Goal: Task Accomplishment & Management: Complete application form

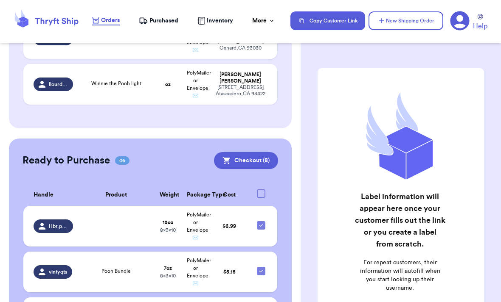
scroll to position [241, 0]
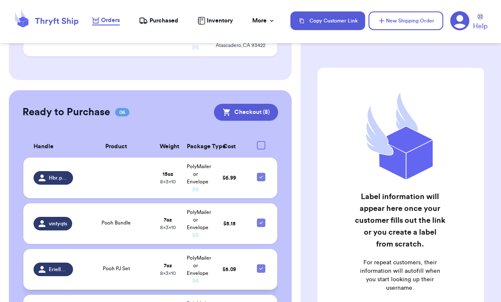
click at [185, 252] on td "PolyMailer or Envelope ✉️" at bounding box center [195, 269] width 27 height 41
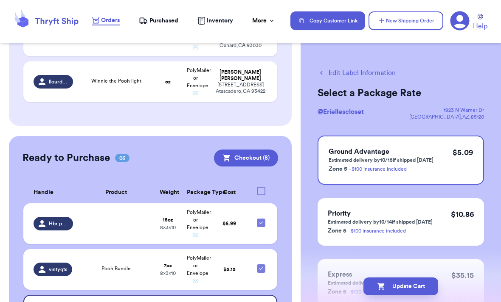
scroll to position [176, 0]
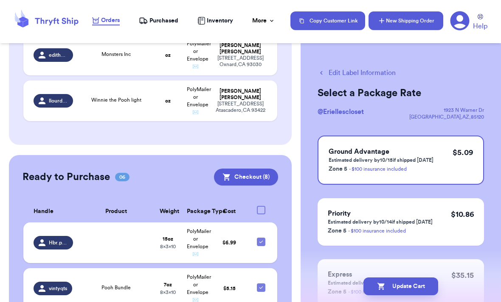
click at [387, 28] on button "New Shipping Order" at bounding box center [405, 20] width 75 height 19
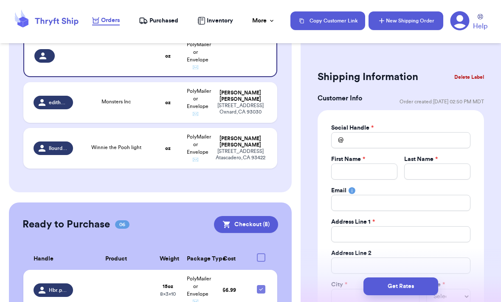
scroll to position [0, 0]
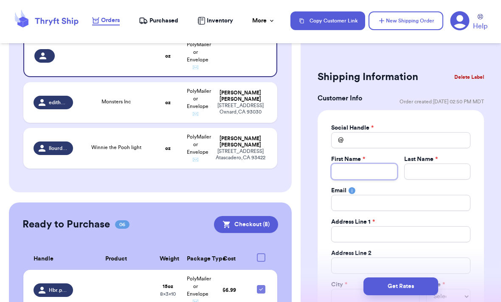
click at [345, 165] on input "Total Amount Paid" at bounding box center [364, 172] width 66 height 16
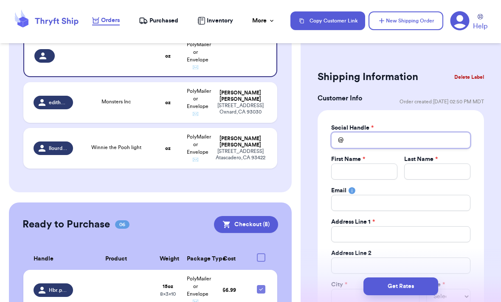
click at [364, 138] on input "Total Amount Paid" at bounding box center [400, 140] width 139 height 16
type input "J"
type input "[PERSON_NAME]"
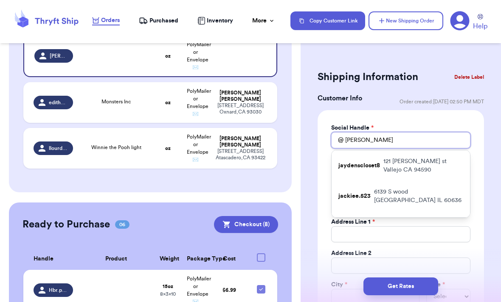
type input "[PERSON_NAME]."
type input "[PERSON_NAME].a"
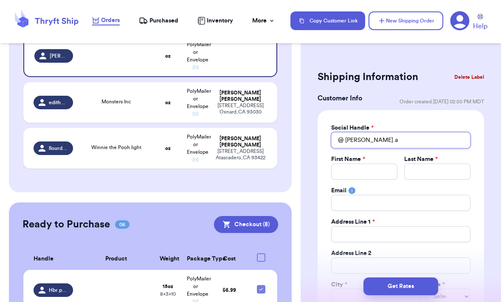
type input "[DOMAIN_NAME]"
type input "[PERSON_NAME].agu"
type input "[PERSON_NAME].agui"
type input "[PERSON_NAME].aguil"
type input "[PERSON_NAME].[PERSON_NAME]"
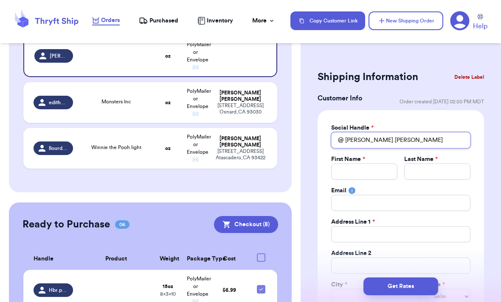
type input "[PERSON_NAME].[PERSON_NAME]"
type input "[PERSON_NAME].aguilarr"
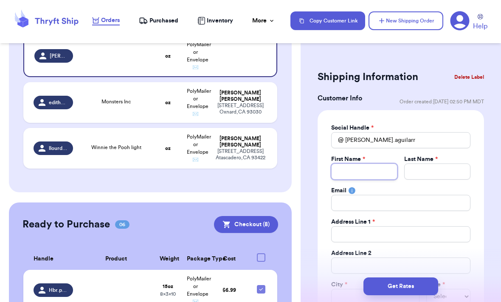
click at [377, 179] on input "Total Amount Paid" at bounding box center [364, 172] width 66 height 16
type input "B"
type input "Br"
type input "Bri"
type input "Bris"
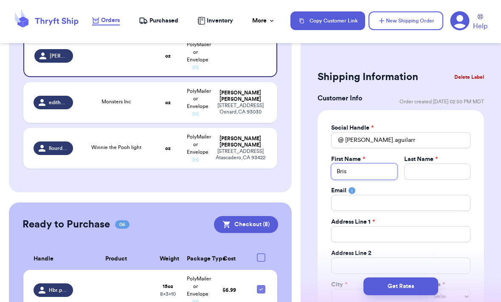
type input "Brisi"
type input "Brisil"
type input "Brisila"
type input "A"
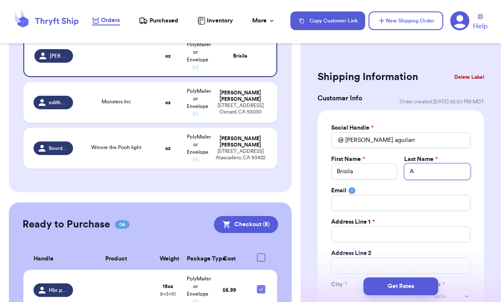
type input "Ag"
type input "Agu"
type input "Agui"
type input "Aguil"
type input "[PERSON_NAME]"
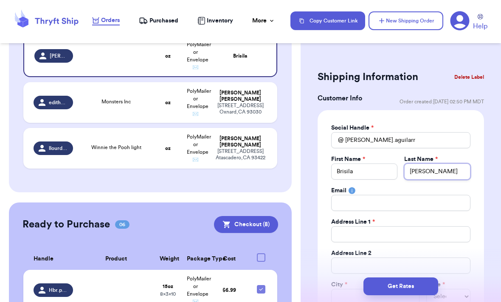
type input "[PERSON_NAME]"
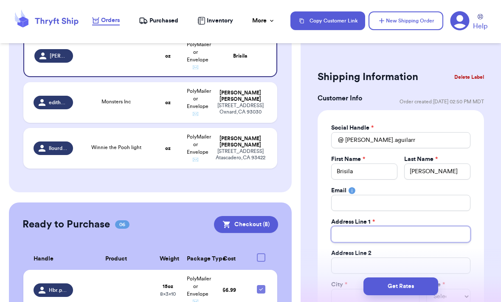
click at [372, 235] on input "Total Amount Paid" at bounding box center [400, 235] width 139 height 16
type input "1"
type input "14"
type input "148"
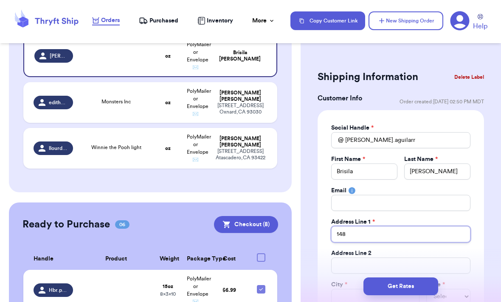
type input "148 h"
type input "148"
type input "148 H"
type input "148 Ha"
type input "148 Har"
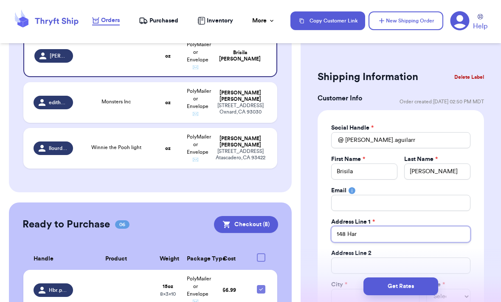
type input "148 [PERSON_NAME]"
type input "148 Harri"
type input "148 [PERSON_NAME]"
type input "148 Harriso"
type input "148 [PERSON_NAME]"
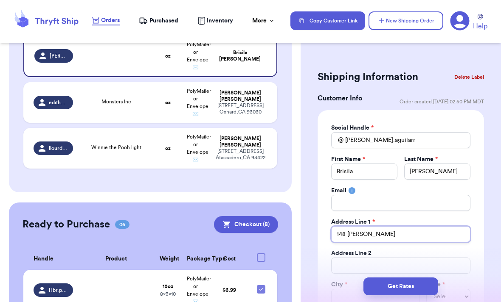
type input "148 Harrisonn"
type input "148 [PERSON_NAME]"
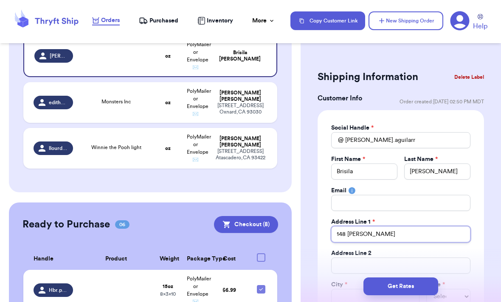
type input "148 [PERSON_NAME]"
type input "[STREET_ADDRESS][PERSON_NAME]"
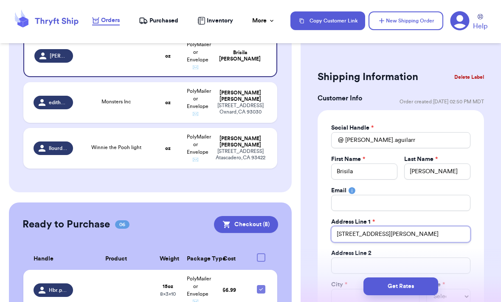
type input "[STREET_ADDRESS][PERSON_NAME]"
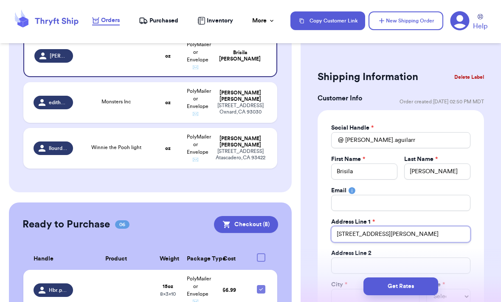
type input "[STREET_ADDRESS][PERSON_NAME]"
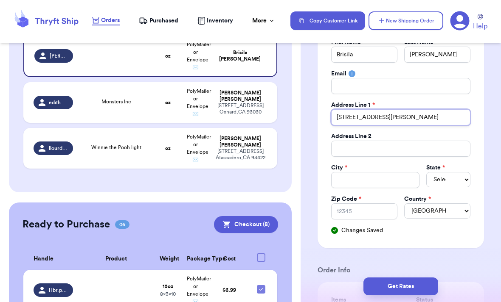
scroll to position [118, 0]
type input "[STREET_ADDRESS][PERSON_NAME]"
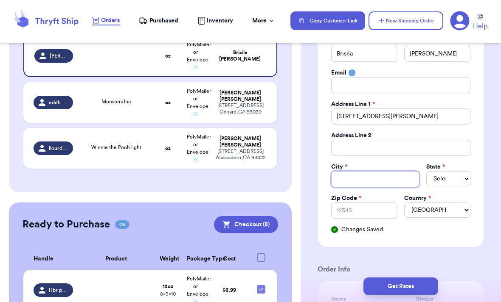
click at [372, 182] on input "Total Amount Paid" at bounding box center [375, 179] width 88 height 16
type input "P"
type input "Pa"
type input "Pas"
type input "Pass"
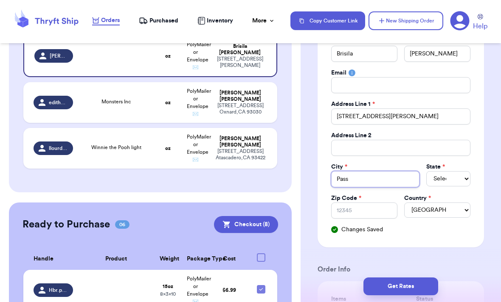
type input "Passa"
type input "Passai"
type input "Passaic"
click at [455, 174] on select "Select AL AK AZ AR CA CO [GEOGRAPHIC_DATA] DE DC [GEOGRAPHIC_DATA] [GEOGRAPHIC_…" at bounding box center [448, 178] width 44 height 15
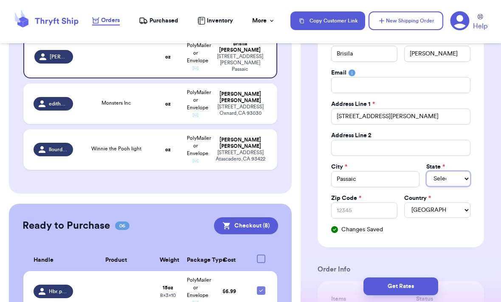
select select "NJ"
click at [371, 210] on input "Zip Code *" at bounding box center [364, 211] width 66 height 16
type input "0"
type input "07"
type input "070"
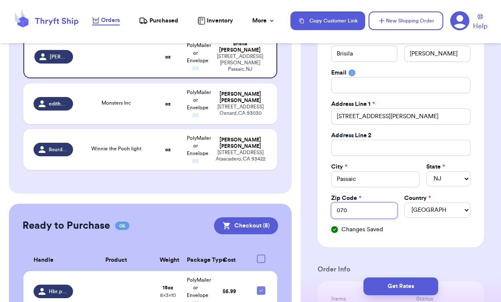
type input "0705"
type input "07055"
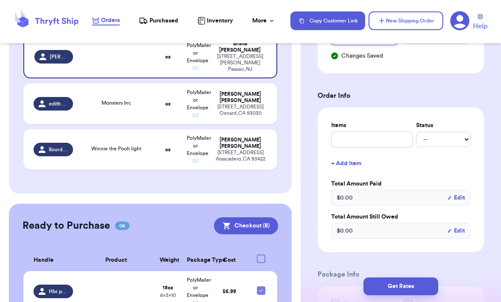
scroll to position [301, 0]
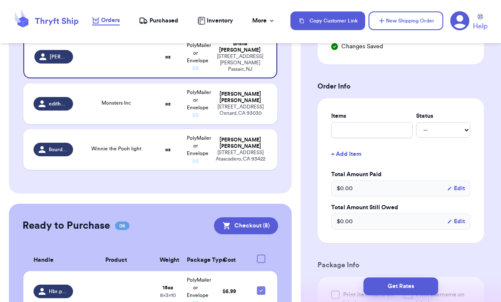
type input "07055"
click at [384, 129] on input "text" at bounding box center [371, 130] width 81 height 16
type input "N"
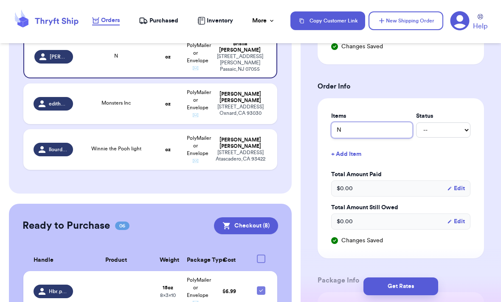
type input "NW"
type input "NWT"
type input "NWT P"
type input "NWT Po"
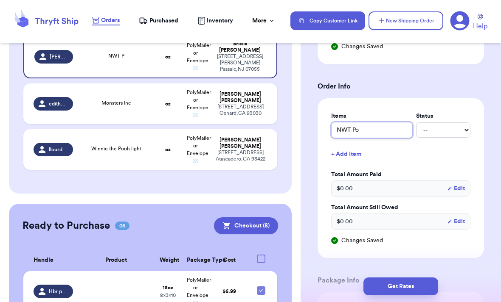
type input "NWT Poo"
type input "NWT Pooh"
type input "NWT Pooh S"
type input "NWT Pooh Se"
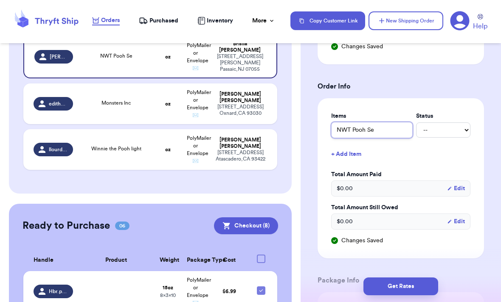
type input "NWT Pooh Set"
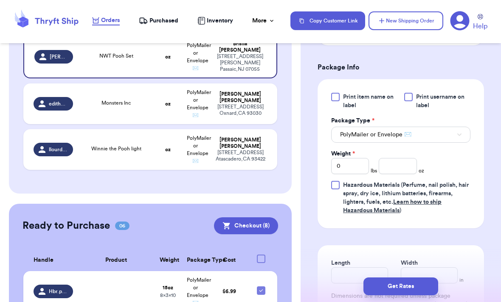
scroll to position [515, 0]
type input "NWT Pooh Set"
click at [406, 168] on input "number" at bounding box center [397, 166] width 38 height 16
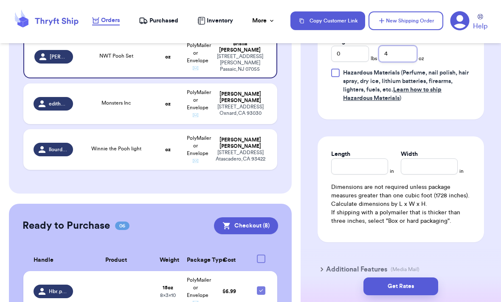
scroll to position [628, 0]
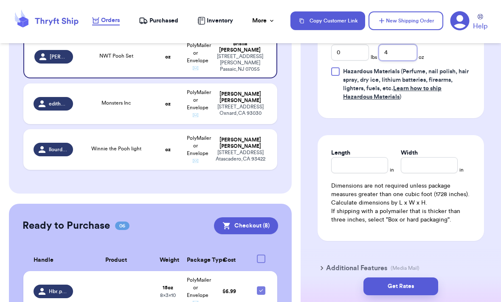
type input "4"
click at [365, 165] on div "Length" at bounding box center [359, 161] width 57 height 25
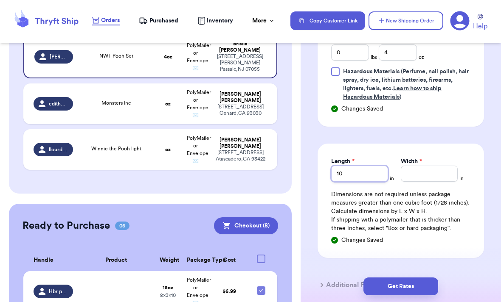
type input "10"
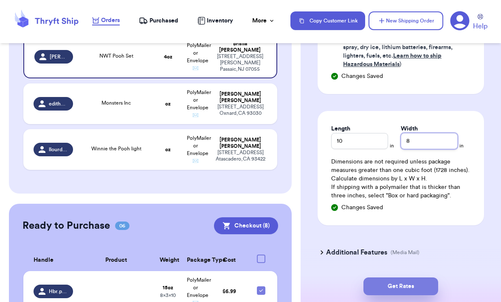
type input "8"
click at [405, 278] on button "Get Rates" at bounding box center [400, 287] width 75 height 18
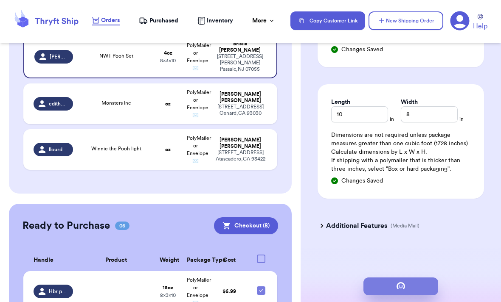
scroll to position [0, 0]
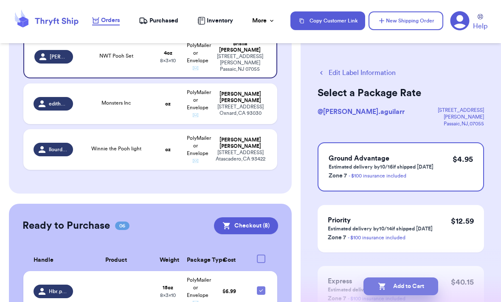
click at [401, 284] on button "Add to Cart" at bounding box center [400, 287] width 75 height 18
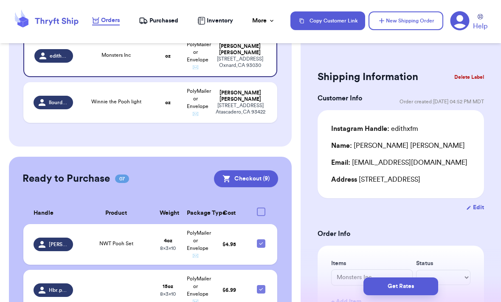
click at [418, 18] on button "New Shipping Order" at bounding box center [405, 20] width 75 height 19
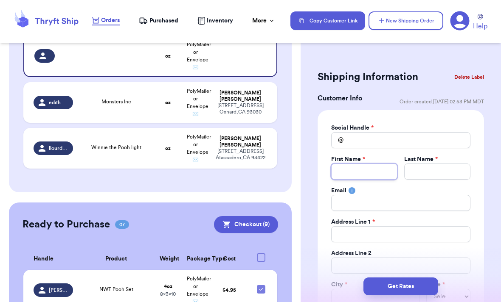
click at [388, 165] on input "Total Amount Paid" at bounding box center [364, 172] width 66 height 16
type input "T"
type input "Th"
type input "Thr"
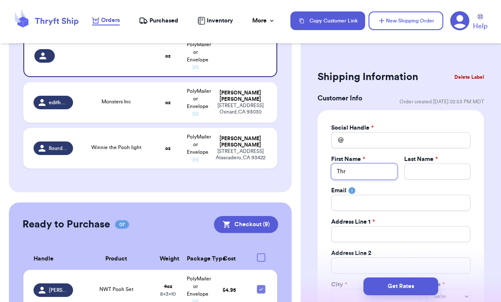
type input "Thri"
type input "Thrif"
type input "Thrift"
type input "Thrifti"
type input "Thriftin"
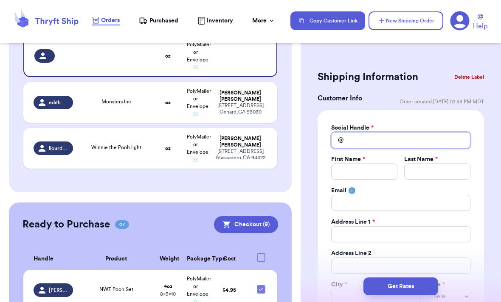
click at [396, 140] on input "Total Amount Paid" at bounding box center [400, 140] width 139 height 16
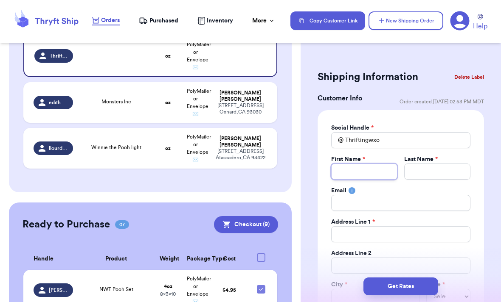
click at [380, 165] on input "Total Amount Paid" at bounding box center [364, 172] width 66 height 16
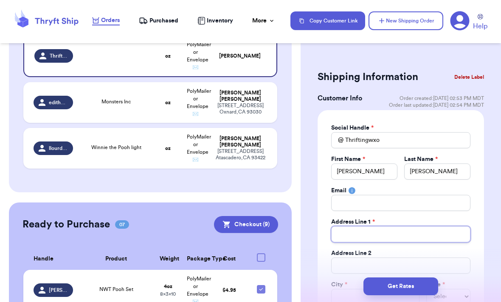
click at [373, 237] on input "Total Amount Paid" at bounding box center [400, 235] width 139 height 16
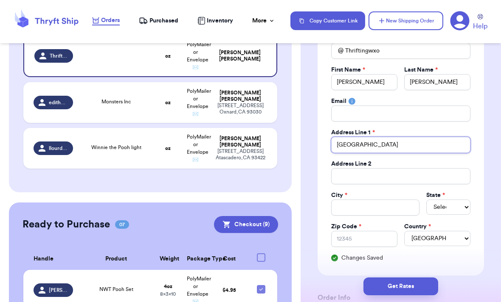
scroll to position [115, 0]
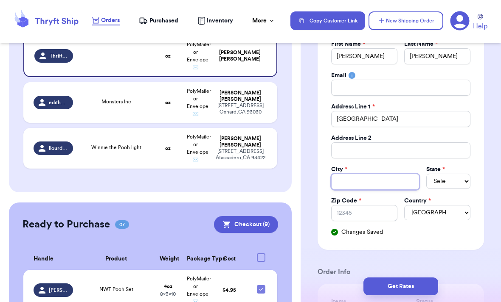
click at [375, 180] on input "Total Amount Paid" at bounding box center [375, 182] width 88 height 16
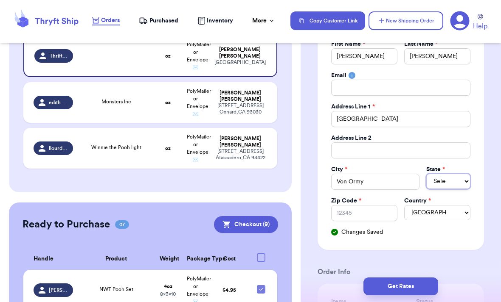
click at [436, 179] on select "Select AL AK AZ AR CA CO [GEOGRAPHIC_DATA] DE DC [GEOGRAPHIC_DATA] [GEOGRAPHIC_…" at bounding box center [448, 181] width 44 height 15
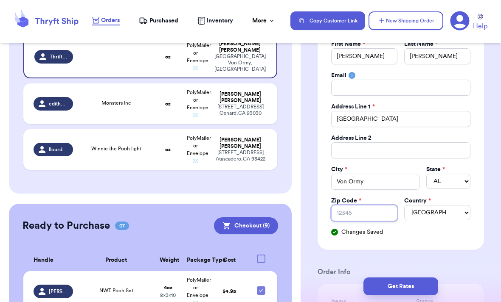
click at [373, 211] on input "Zip Code *" at bounding box center [364, 213] width 66 height 16
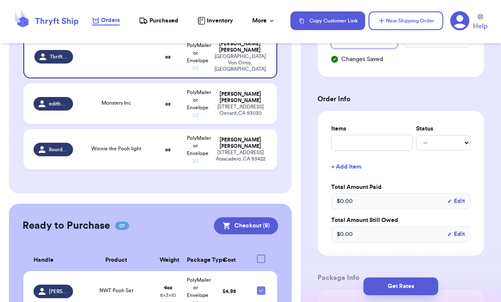
scroll to position [296, 0]
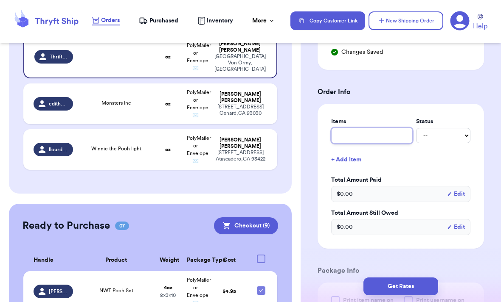
click at [384, 130] on input "text" at bounding box center [371, 136] width 81 height 16
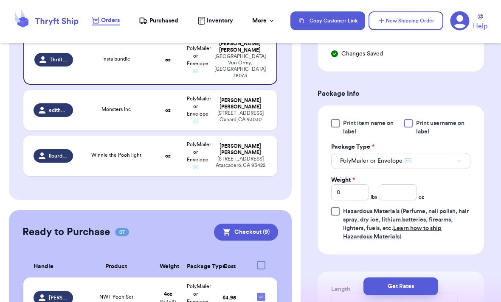
scroll to position [512, 0]
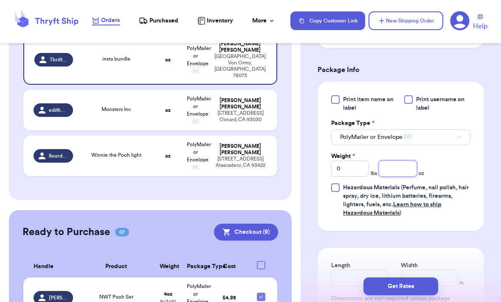
click at [400, 171] on input "number" at bounding box center [397, 169] width 38 height 16
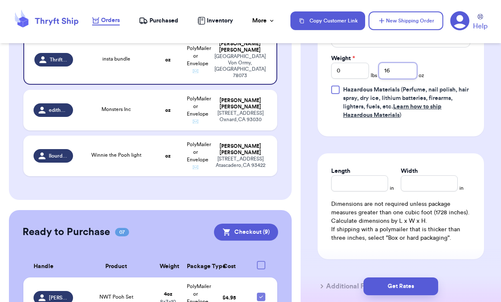
scroll to position [660, 0]
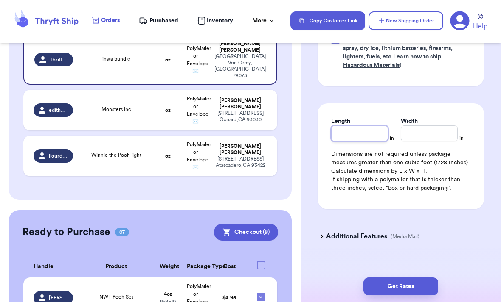
click at [375, 135] on input "Length" at bounding box center [359, 134] width 57 height 16
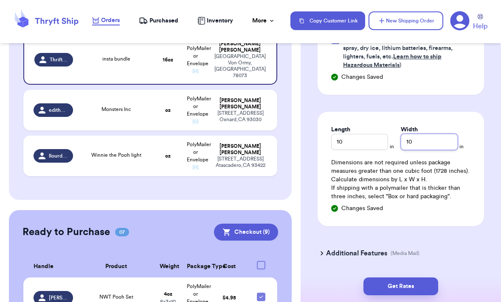
scroll to position [618, 0]
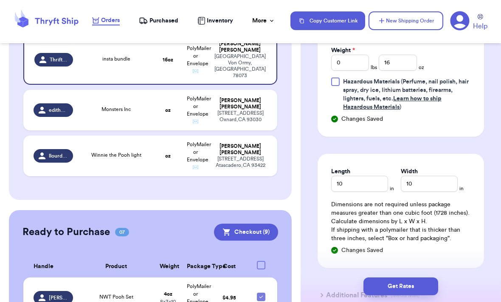
click at [433, 271] on div "Get Rates" at bounding box center [400, 286] width 200 height 31
click at [434, 278] on button "Get Rates" at bounding box center [400, 287] width 75 height 18
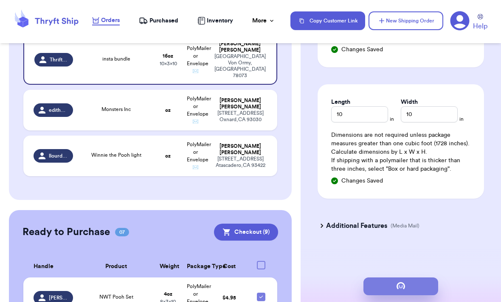
scroll to position [0, 0]
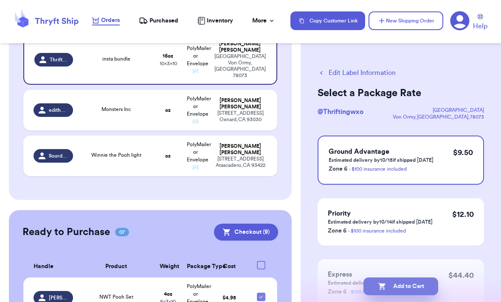
click at [400, 278] on button "Add to Cart" at bounding box center [400, 287] width 75 height 18
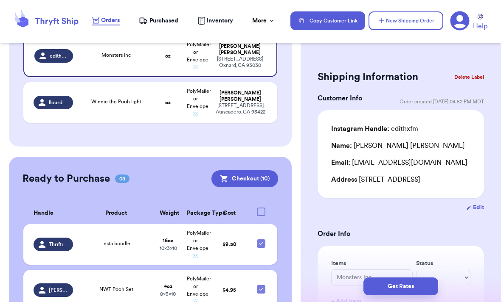
click at [409, 28] on button "New Shipping Order" at bounding box center [405, 20] width 75 height 19
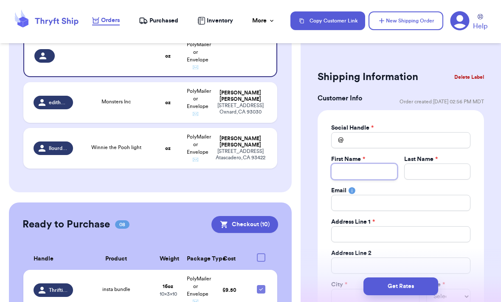
click at [396, 172] on input "Total Amount Paid" at bounding box center [364, 172] width 66 height 16
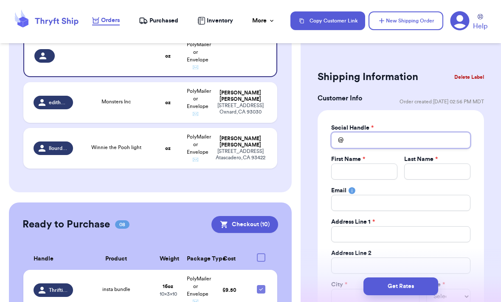
click at [395, 134] on input "Total Amount Paid" at bounding box center [400, 140] width 139 height 16
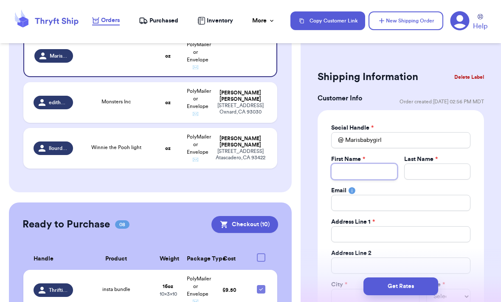
click at [382, 178] on input "Total Amount Paid" at bounding box center [364, 172] width 66 height 16
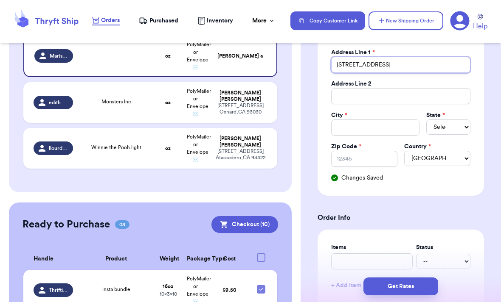
scroll to position [182, 0]
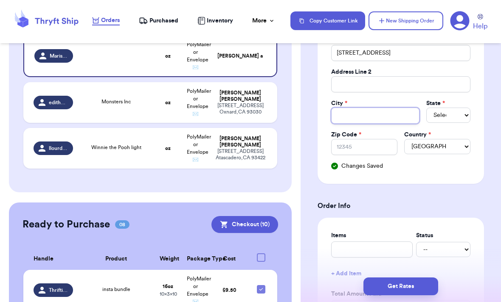
click at [385, 114] on input "Total Amount Paid" at bounding box center [375, 116] width 88 height 16
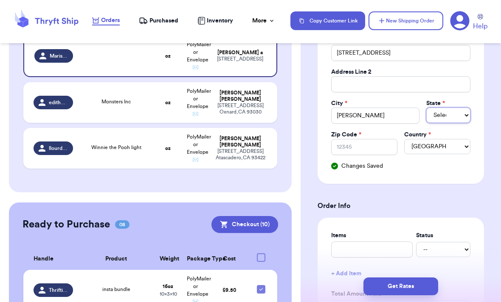
click at [445, 113] on select "Select AL AK AZ AR CA CO [GEOGRAPHIC_DATA] DE DC [GEOGRAPHIC_DATA] [GEOGRAPHIC_…" at bounding box center [448, 115] width 44 height 15
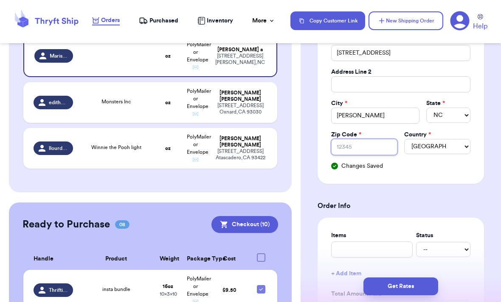
click at [375, 154] on input "Zip Code *" at bounding box center [364, 147] width 66 height 16
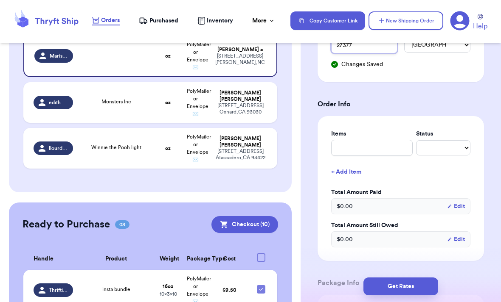
scroll to position [297, 0]
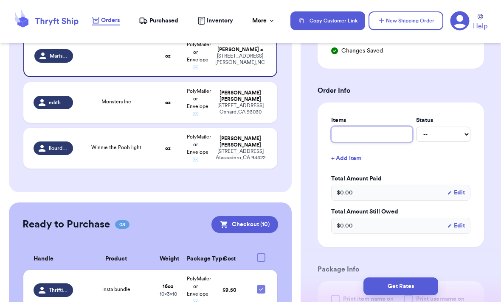
click at [379, 139] on input "text" at bounding box center [371, 134] width 81 height 16
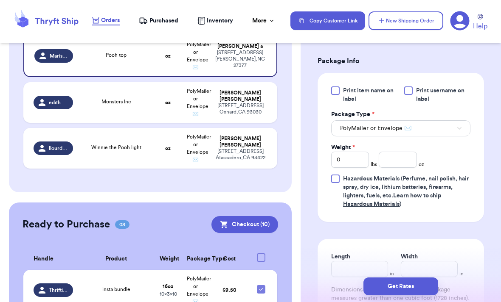
scroll to position [522, 0]
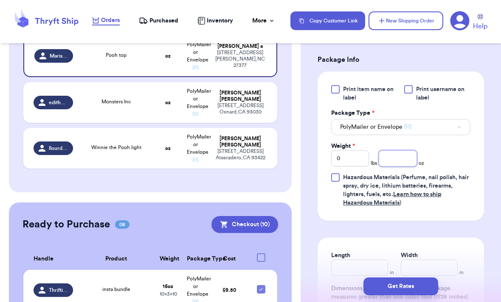
click at [401, 152] on input "number" at bounding box center [397, 159] width 38 height 16
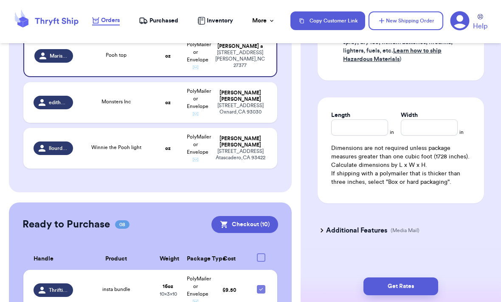
scroll to position [669, 0]
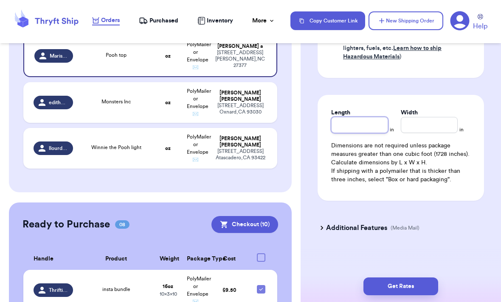
click at [367, 132] on input "Length" at bounding box center [359, 125] width 57 height 16
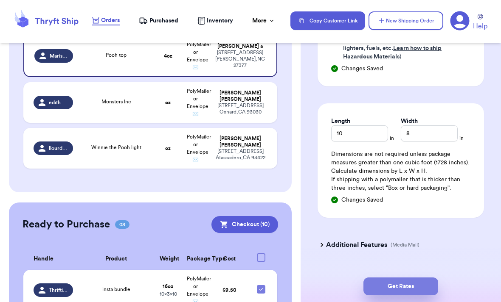
click at [427, 278] on button "Get Rates" at bounding box center [400, 287] width 75 height 18
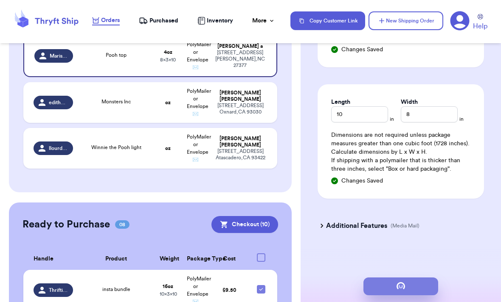
scroll to position [0, 0]
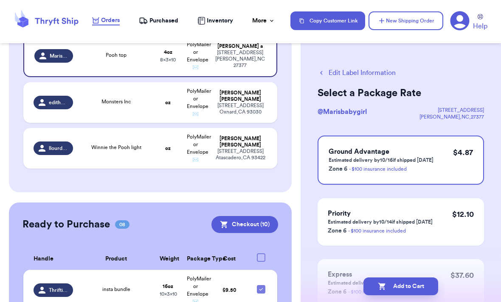
click at [393, 283] on button "Add to Cart" at bounding box center [400, 287] width 75 height 18
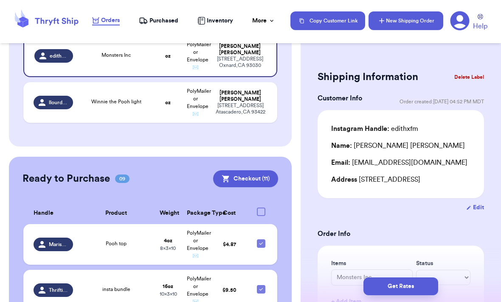
click at [425, 22] on button "New Shipping Order" at bounding box center [405, 20] width 75 height 19
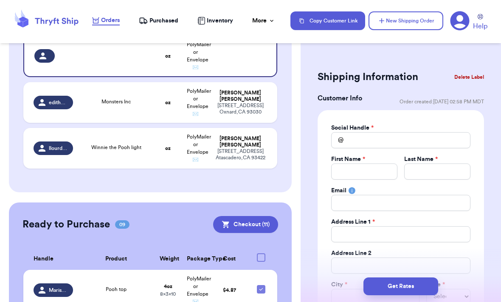
click at [402, 191] on div "Email" at bounding box center [400, 191] width 139 height 8
click at [405, 173] on input "Total Amount Paid" at bounding box center [437, 172] width 66 height 16
click at [393, 138] on input "Total Amount Paid" at bounding box center [400, 140] width 139 height 16
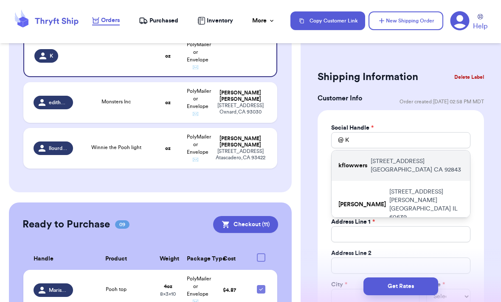
click at [411, 167] on p "[STREET_ADDRESS]" at bounding box center [416, 165] width 92 height 17
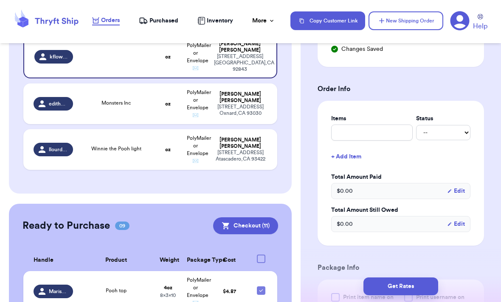
scroll to position [309, 0]
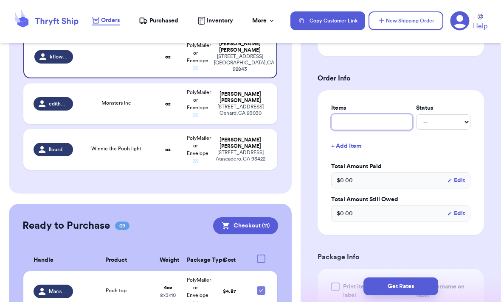
click at [387, 120] on input "text" at bounding box center [371, 122] width 81 height 16
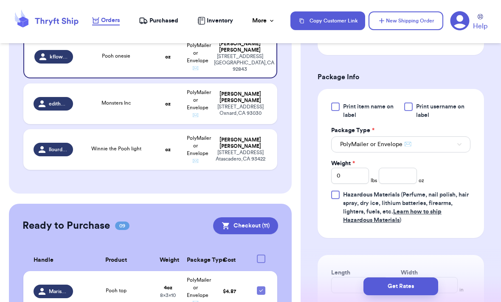
scroll to position [512, 0]
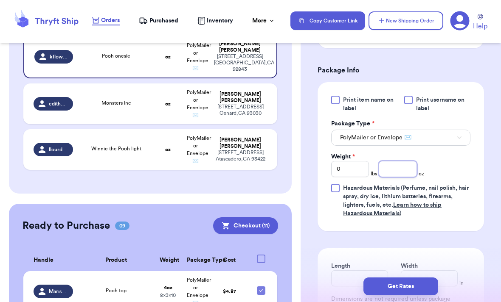
click at [408, 170] on input "number" at bounding box center [397, 169] width 38 height 16
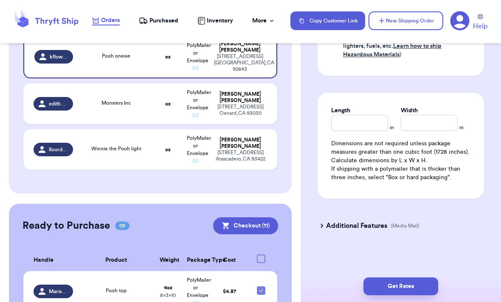
scroll to position [671, 0]
click at [366, 120] on div "Length" at bounding box center [359, 118] width 57 height 25
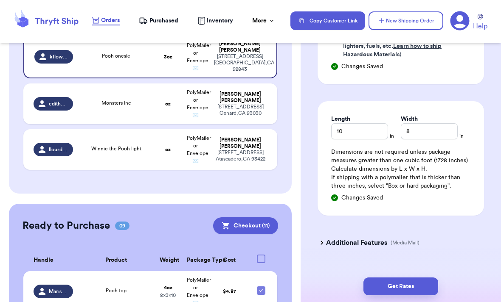
click at [422, 271] on div "Get Rates" at bounding box center [400, 286] width 200 height 31
click at [416, 278] on button "Get Rates" at bounding box center [400, 287] width 75 height 18
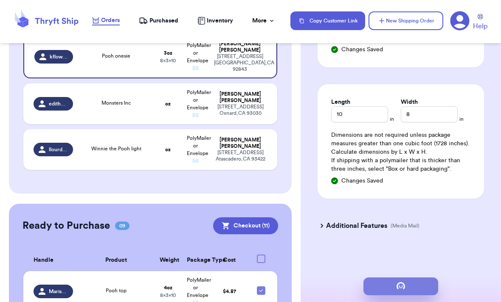
scroll to position [0, 0]
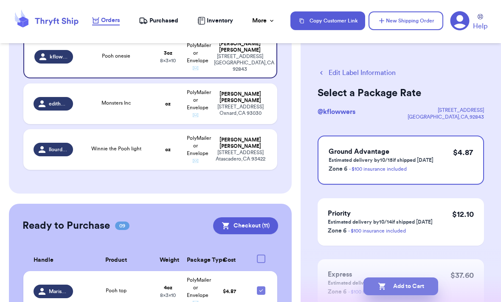
click at [408, 278] on button "Add to Cart" at bounding box center [400, 287] width 75 height 18
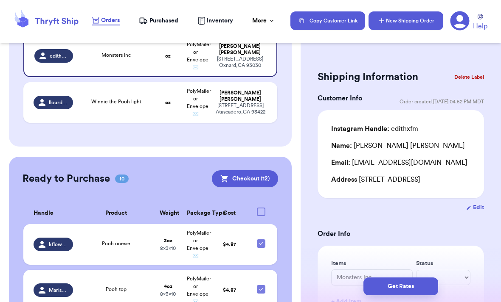
click at [399, 22] on button "New Shipping Order" at bounding box center [405, 20] width 75 height 19
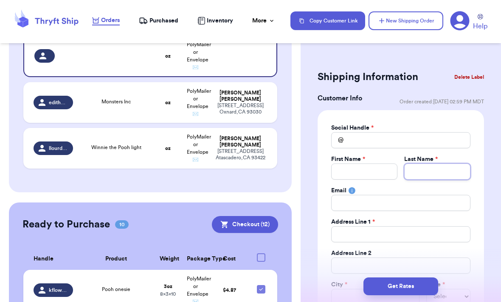
click at [412, 168] on input "Total Amount Paid" at bounding box center [437, 172] width 66 height 16
click at [415, 141] on input "Total Amount Paid" at bounding box center [400, 140] width 139 height 16
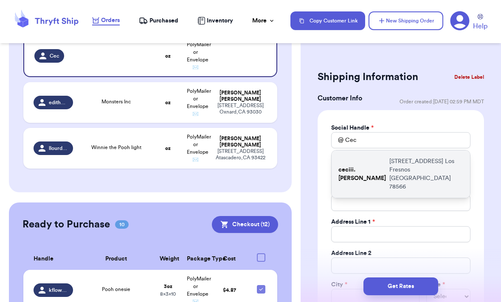
click at [419, 164] on p "[STREET_ADDRESS]" at bounding box center [426, 174] width 74 height 34
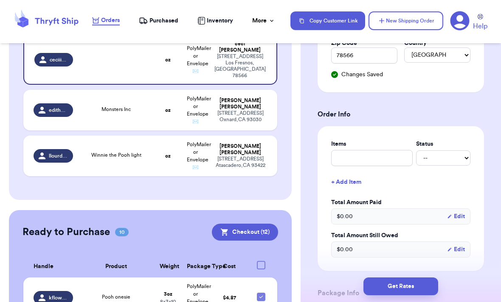
scroll to position [294, 0]
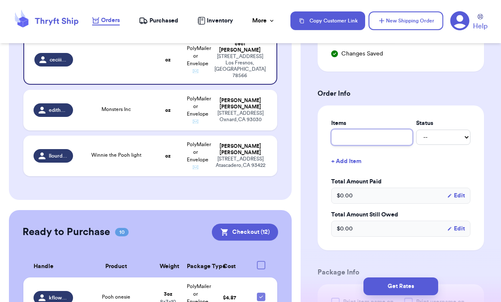
click at [387, 143] on input "text" at bounding box center [371, 137] width 81 height 16
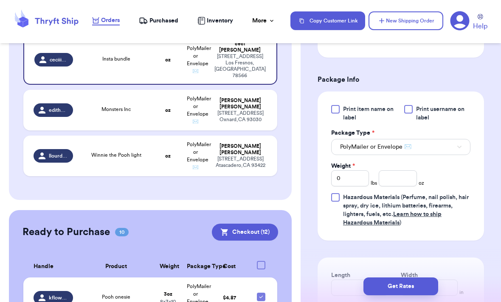
scroll to position [520, 0]
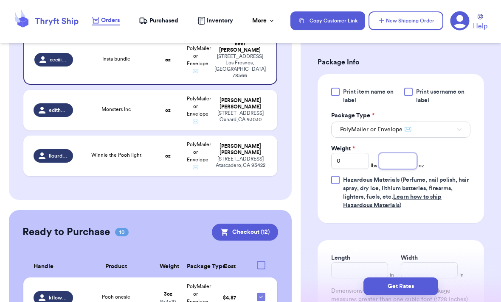
click at [404, 161] on input "number" at bounding box center [397, 161] width 38 height 16
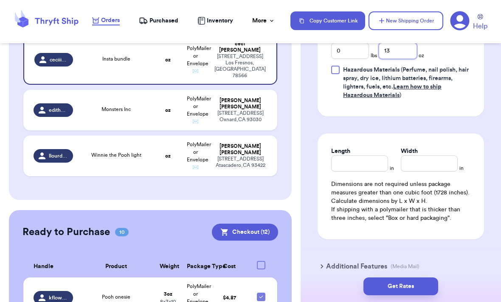
scroll to position [639, 0]
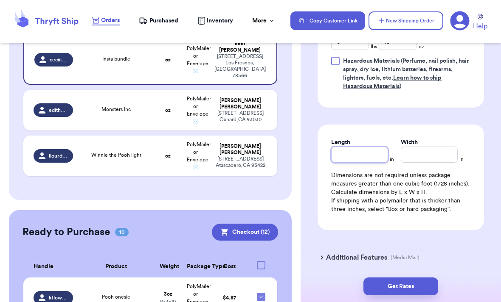
click at [366, 155] on input "Length" at bounding box center [359, 155] width 57 height 16
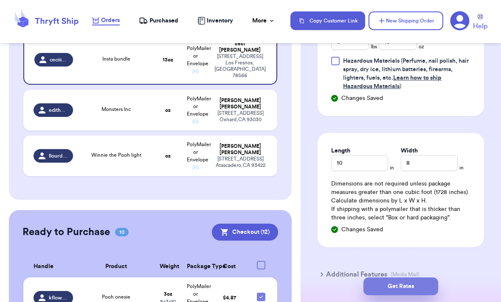
click at [419, 278] on button "Get Rates" at bounding box center [400, 287] width 75 height 18
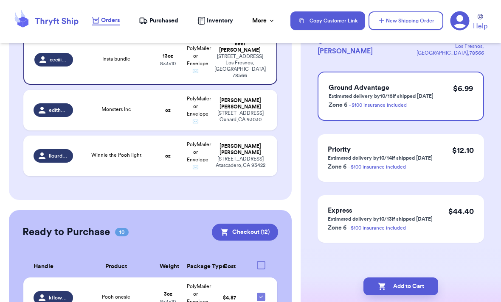
scroll to position [0, 0]
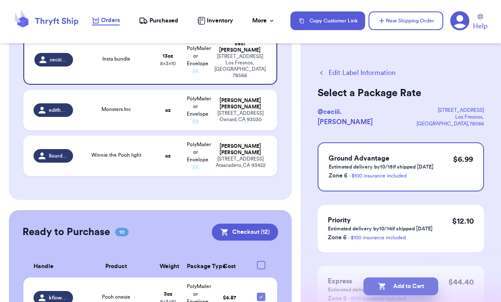
click at [410, 278] on button "Add to Cart" at bounding box center [400, 287] width 75 height 18
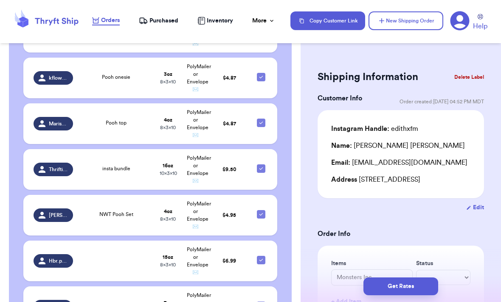
scroll to position [446, 0]
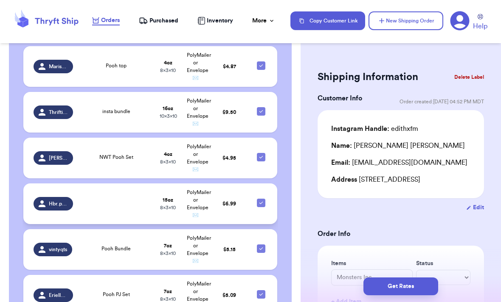
click at [158, 184] on td "15 oz 8 x 3 x 10" at bounding box center [167, 204] width 27 height 41
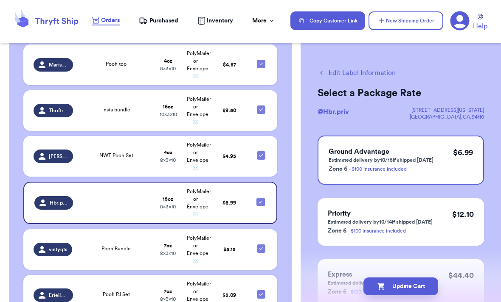
click at [368, 72] on button "Edit Label Information" at bounding box center [356, 73] width 78 height 10
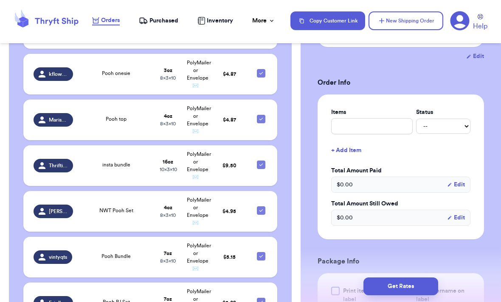
scroll to position [166, 0]
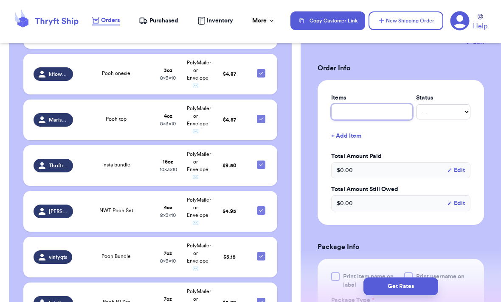
click at [388, 120] on input "text" at bounding box center [371, 112] width 81 height 16
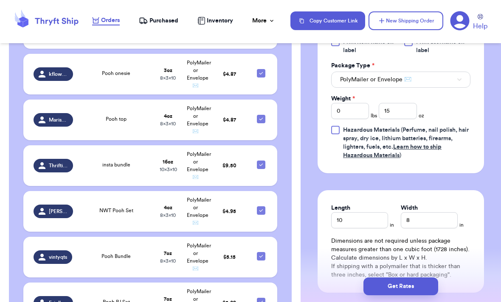
scroll to position [417, 0]
click at [404, 119] on input "15" at bounding box center [397, 111] width 38 height 16
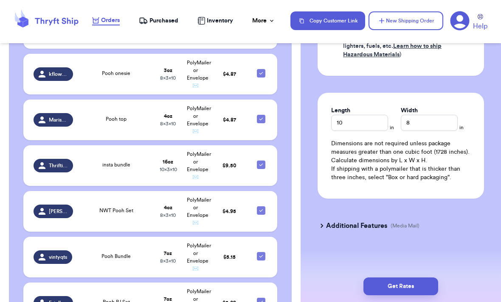
scroll to position [527, 0]
click at [428, 278] on button "Get Rates" at bounding box center [400, 287] width 75 height 18
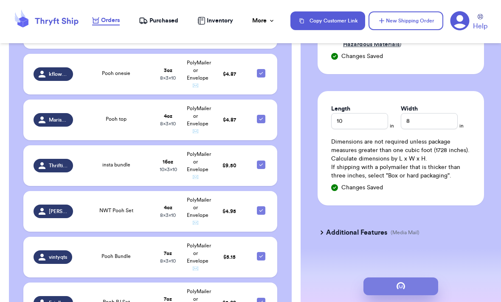
scroll to position [0, 0]
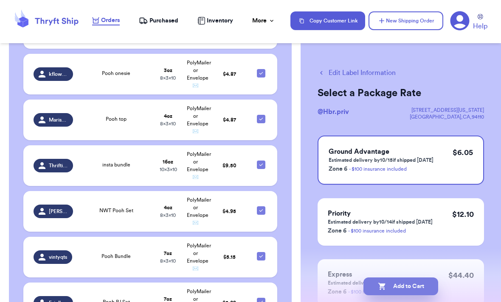
click at [418, 278] on button "Add to Cart" at bounding box center [400, 287] width 75 height 18
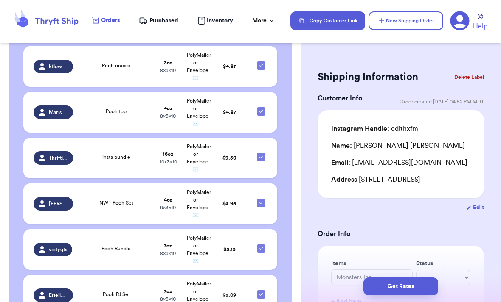
scroll to position [380, 0]
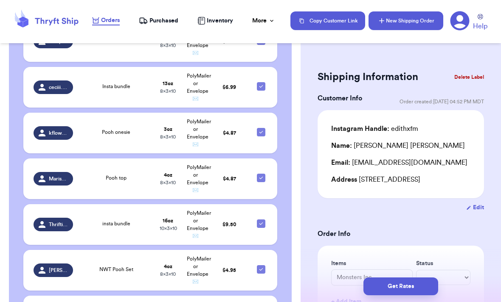
click at [391, 27] on button "New Shipping Order" at bounding box center [405, 20] width 75 height 19
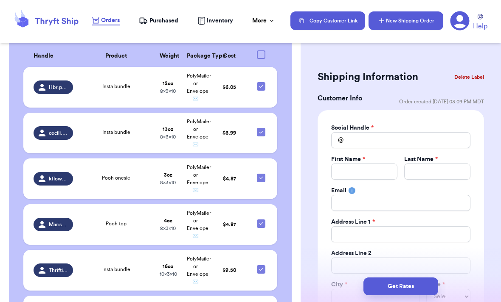
scroll to position [0, 0]
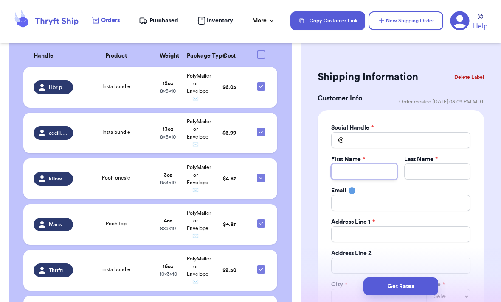
click at [393, 168] on input "Total Amount Paid" at bounding box center [364, 172] width 66 height 16
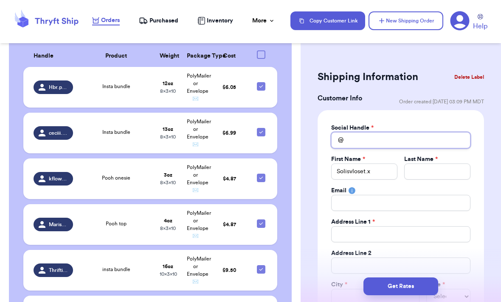
click at [391, 147] on input "Total Amount Paid" at bounding box center [400, 140] width 139 height 16
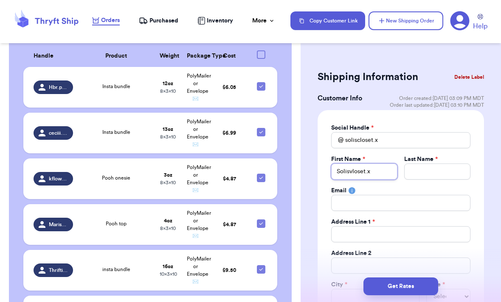
click at [377, 174] on input "Solisvloset.x" at bounding box center [364, 172] width 66 height 16
click at [376, 173] on input "Solisvloset.x" at bounding box center [364, 172] width 66 height 16
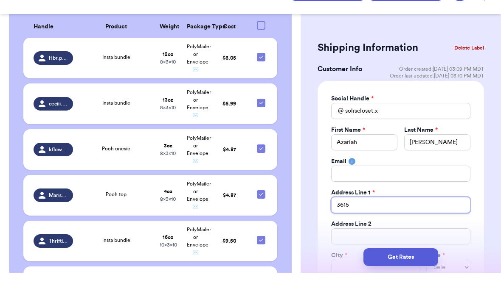
click at [374, 227] on input "3615" at bounding box center [400, 235] width 139 height 16
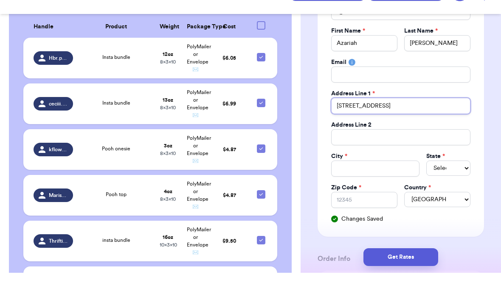
scroll to position [108, 0]
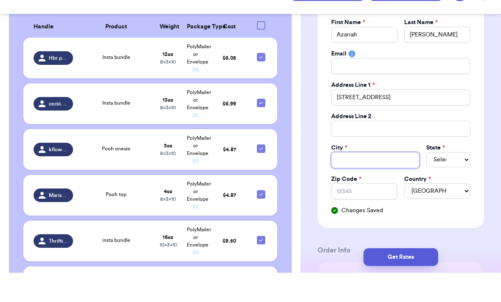
click at [375, 182] on input "Total Amount Paid" at bounding box center [375, 190] width 88 height 16
click at [443, 182] on select "Select AL AK AZ AR CA CO [GEOGRAPHIC_DATA] DE DC [GEOGRAPHIC_DATA] [GEOGRAPHIC_…" at bounding box center [448, 189] width 44 height 15
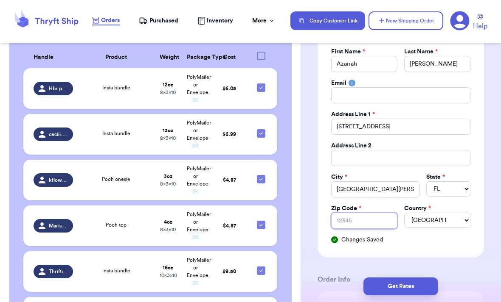
click at [372, 217] on input "Zip Code *" at bounding box center [364, 221] width 66 height 16
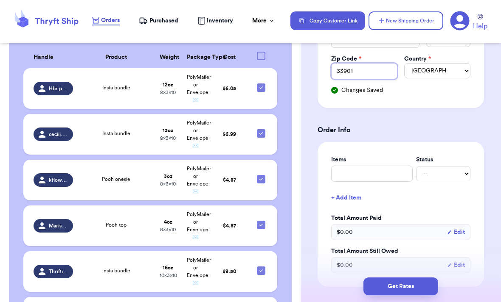
scroll to position [266, 0]
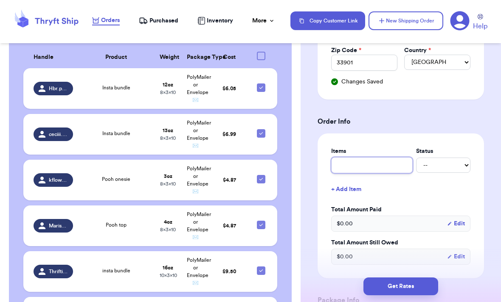
click at [384, 168] on input "text" at bounding box center [371, 165] width 81 height 16
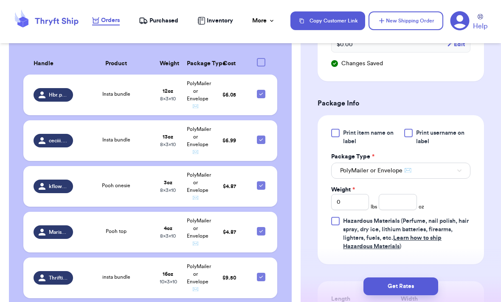
scroll to position [480, 0]
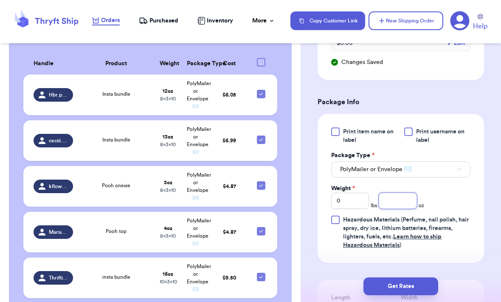
click at [397, 196] on input "number" at bounding box center [397, 201] width 38 height 16
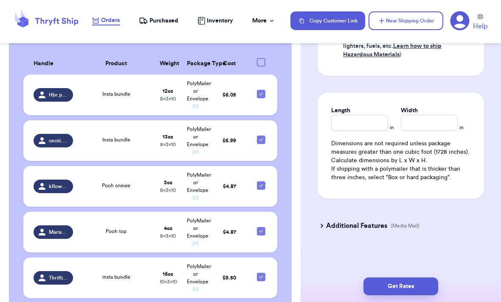
scroll to position [671, 0]
click at [352, 123] on div "Length" at bounding box center [359, 118] width 57 height 25
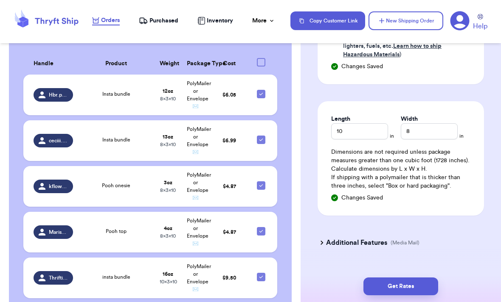
click at [423, 271] on div "Get Rates" at bounding box center [400, 286] width 200 height 31
click at [425, 278] on button "Get Rates" at bounding box center [400, 287] width 75 height 18
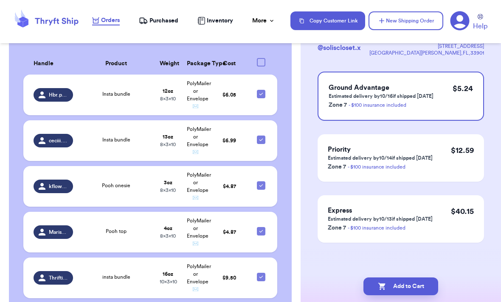
scroll to position [0, 0]
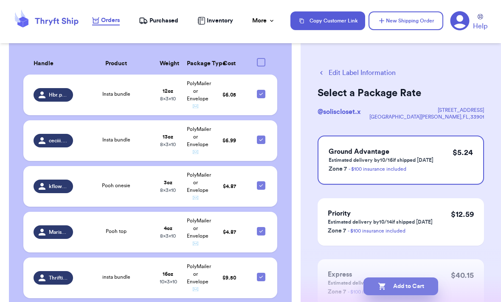
click at [401, 278] on button "Add to Cart" at bounding box center [400, 287] width 75 height 18
